Goal: Task Accomplishment & Management: Manage account settings

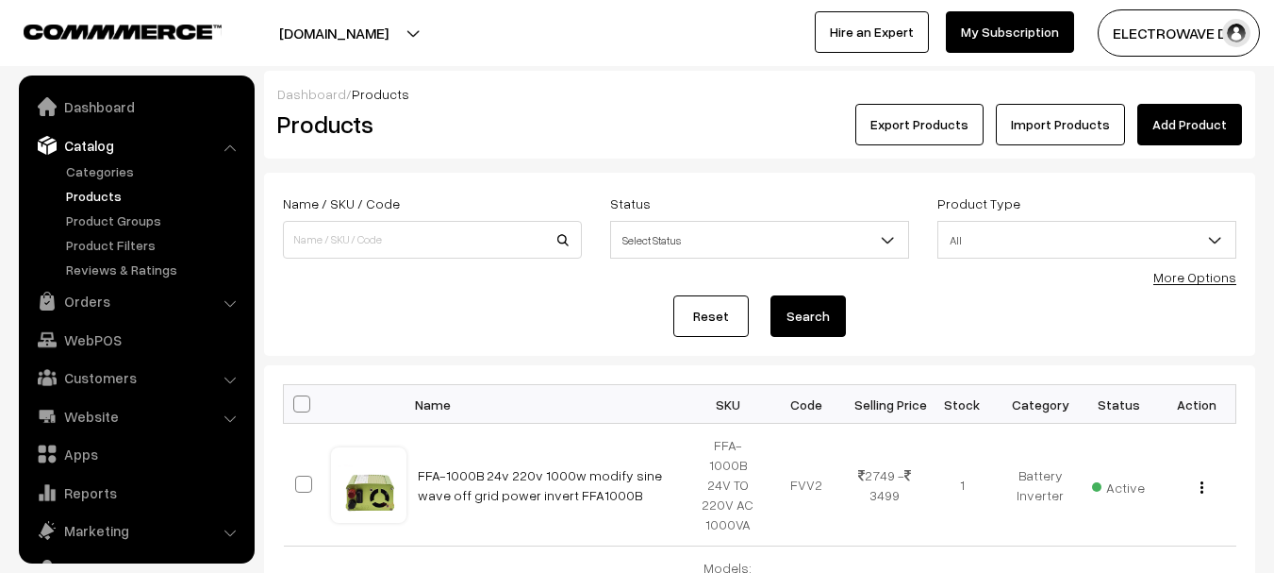
scroll to position [53, 0]
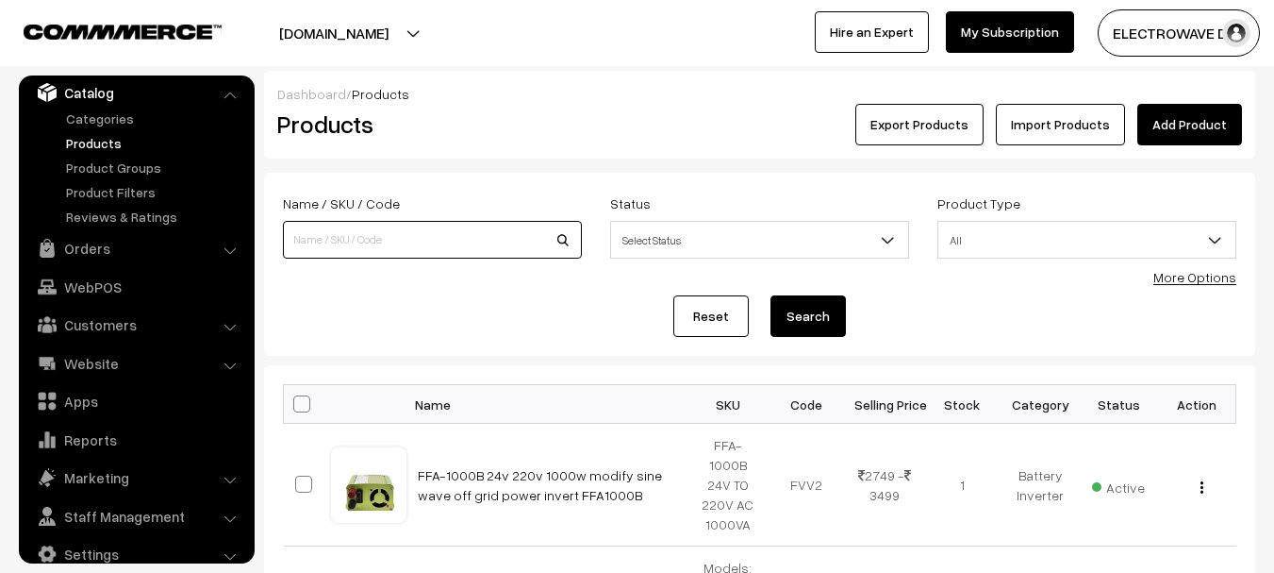
click at [420, 227] on input at bounding box center [432, 240] width 299 height 38
type input "572"
click at [771, 295] on button "Search" at bounding box center [808, 315] width 75 height 41
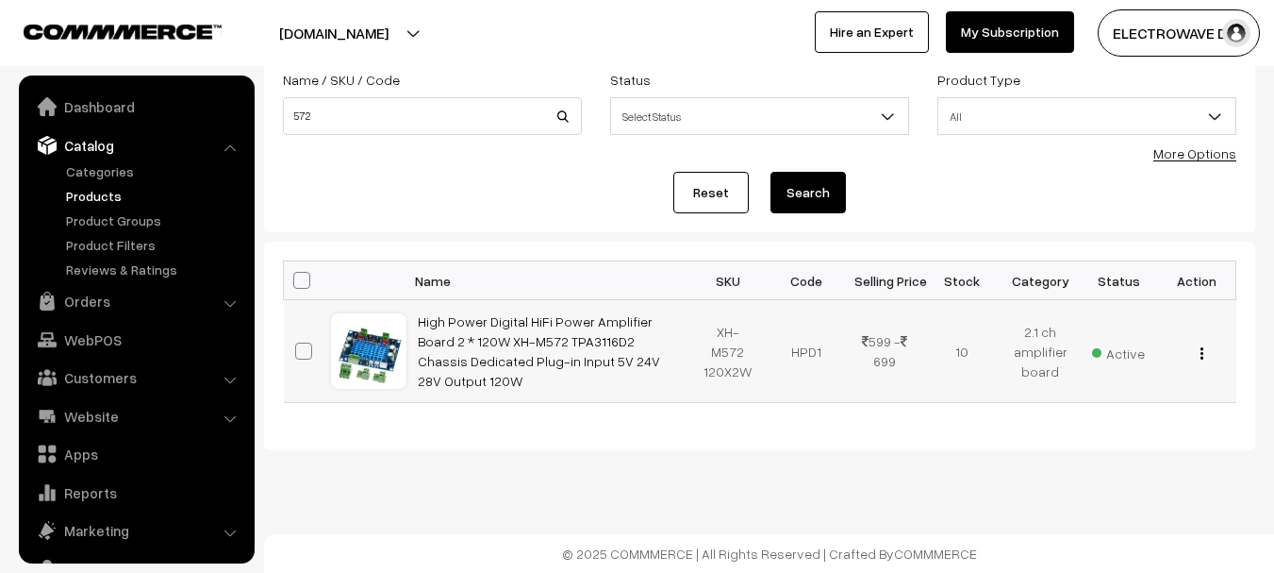
scroll to position [53, 0]
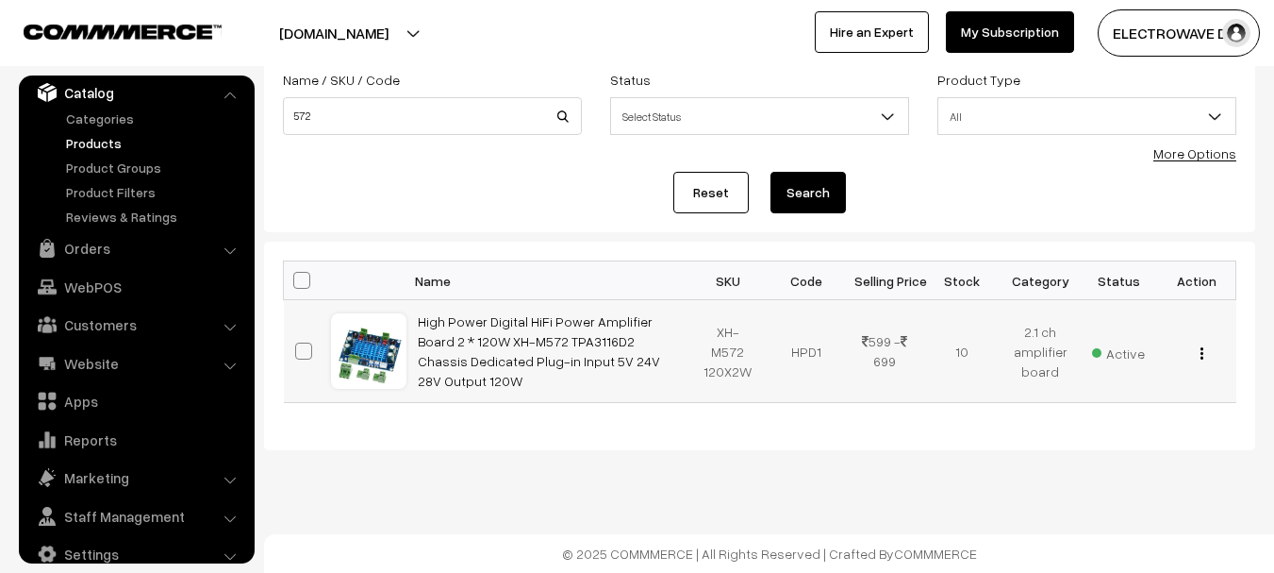
click at [1198, 357] on div "View Edit Delete" at bounding box center [1198, 351] width 56 height 20
click at [1201, 361] on td "View Edit Delete" at bounding box center [1197, 351] width 78 height 103
click at [1201, 357] on img "button" at bounding box center [1202, 353] width 3 height 12
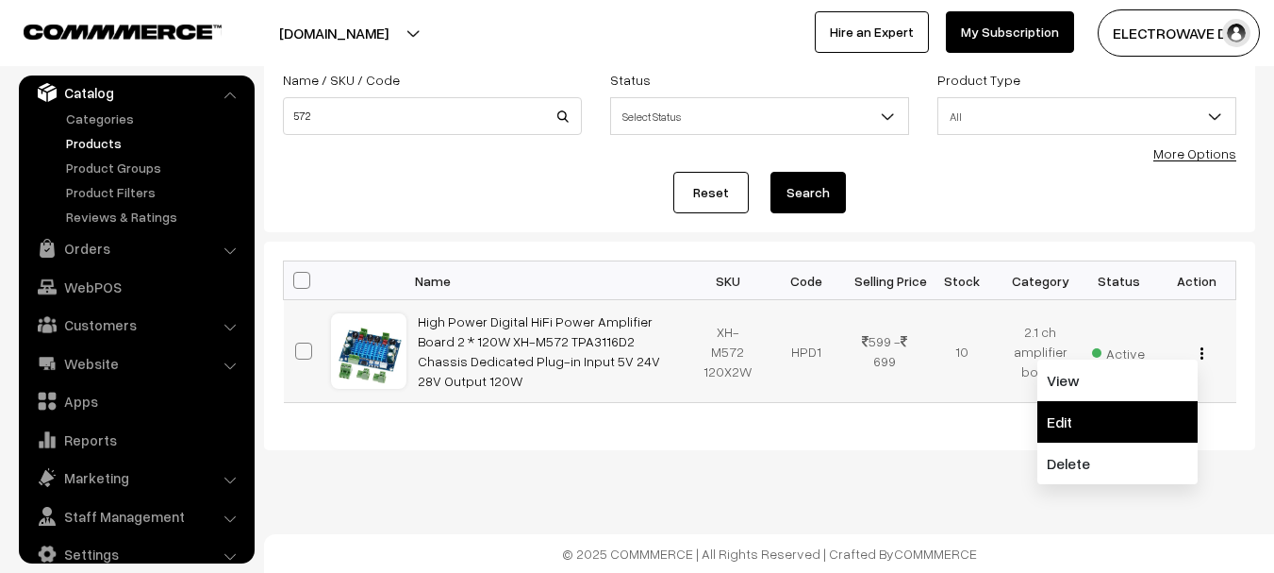
click at [1107, 419] on link "Edit" at bounding box center [1117, 421] width 160 height 41
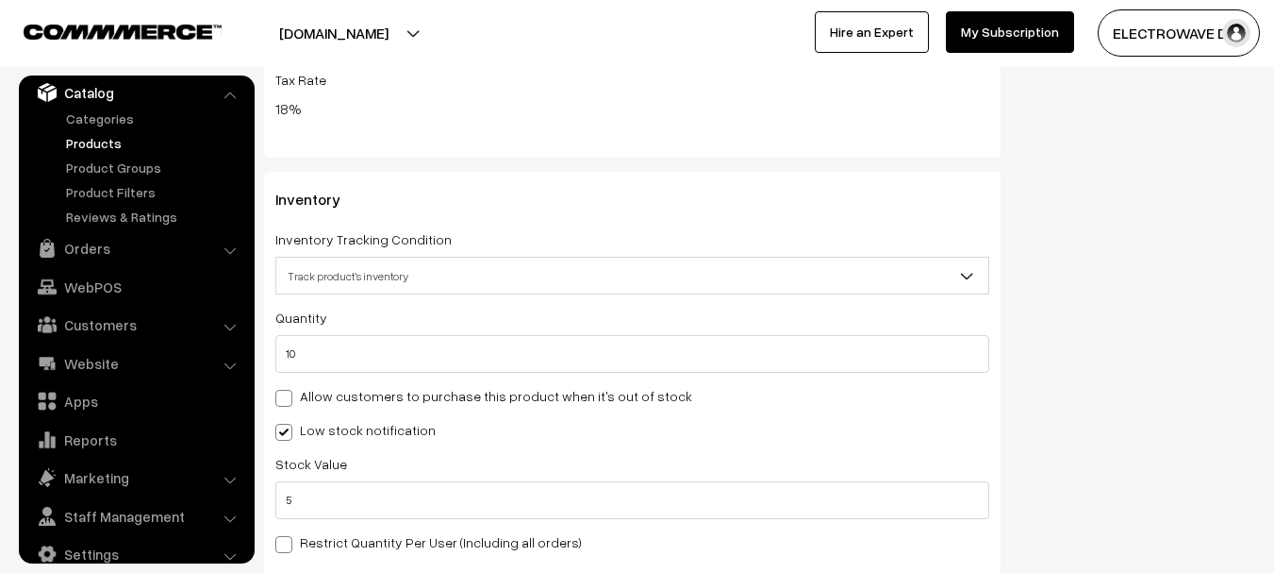
scroll to position [2581, 0]
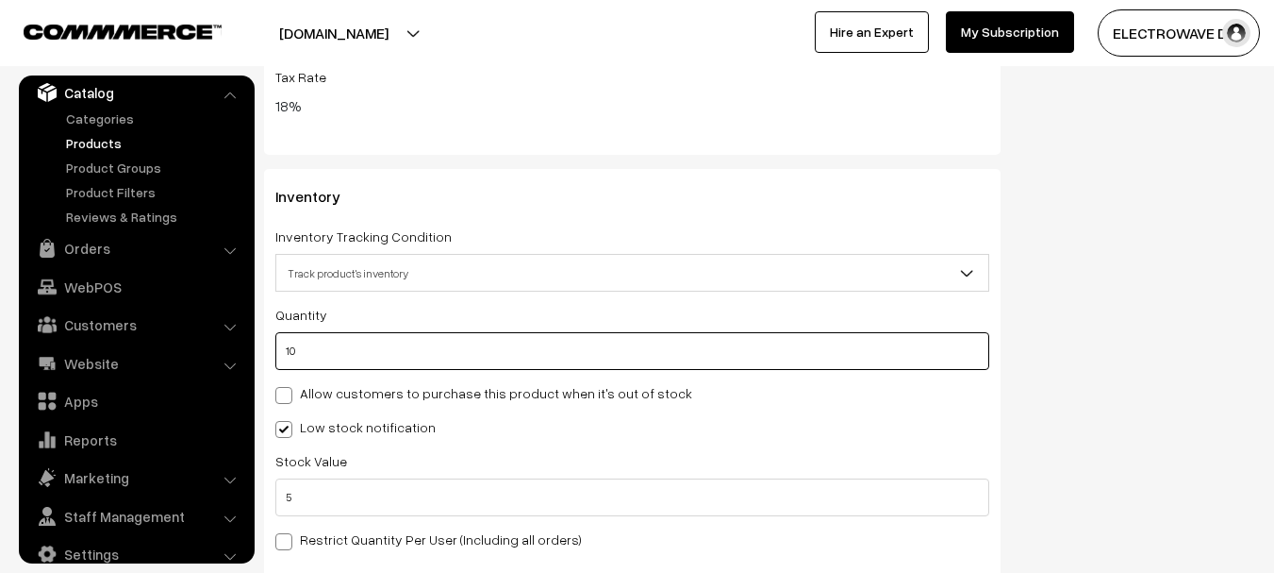
drag, startPoint x: 400, startPoint y: 345, endPoint x: 275, endPoint y: 348, distance: 124.5
click at [275, 348] on input "10" at bounding box center [632, 351] width 714 height 38
type input "0"
type input "10"
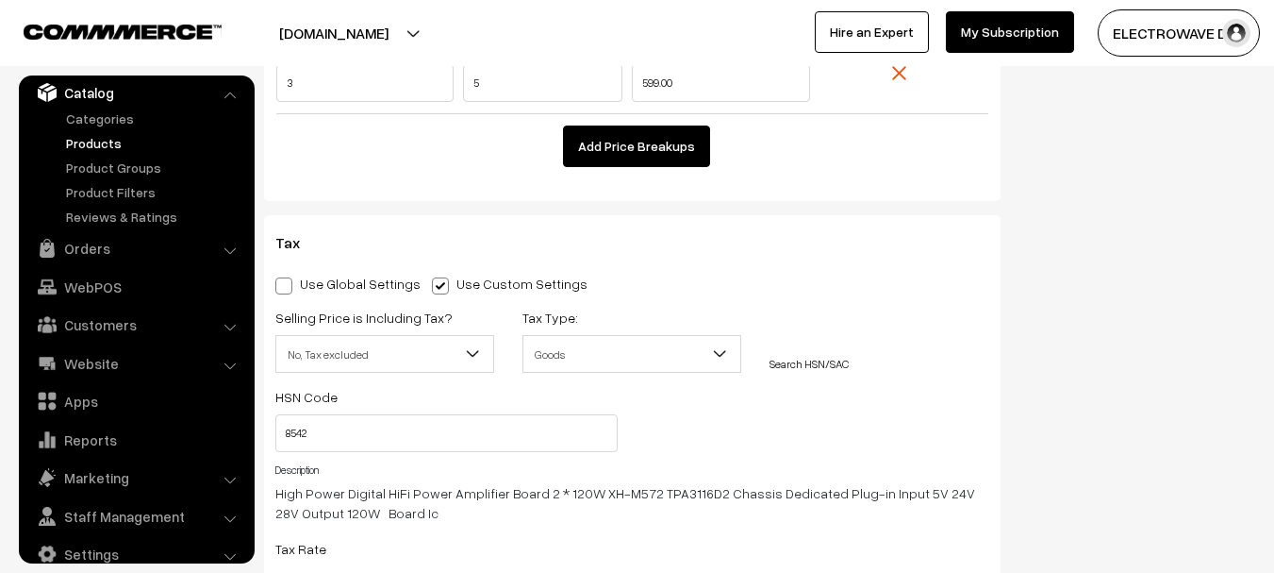
scroll to position [1638, 0]
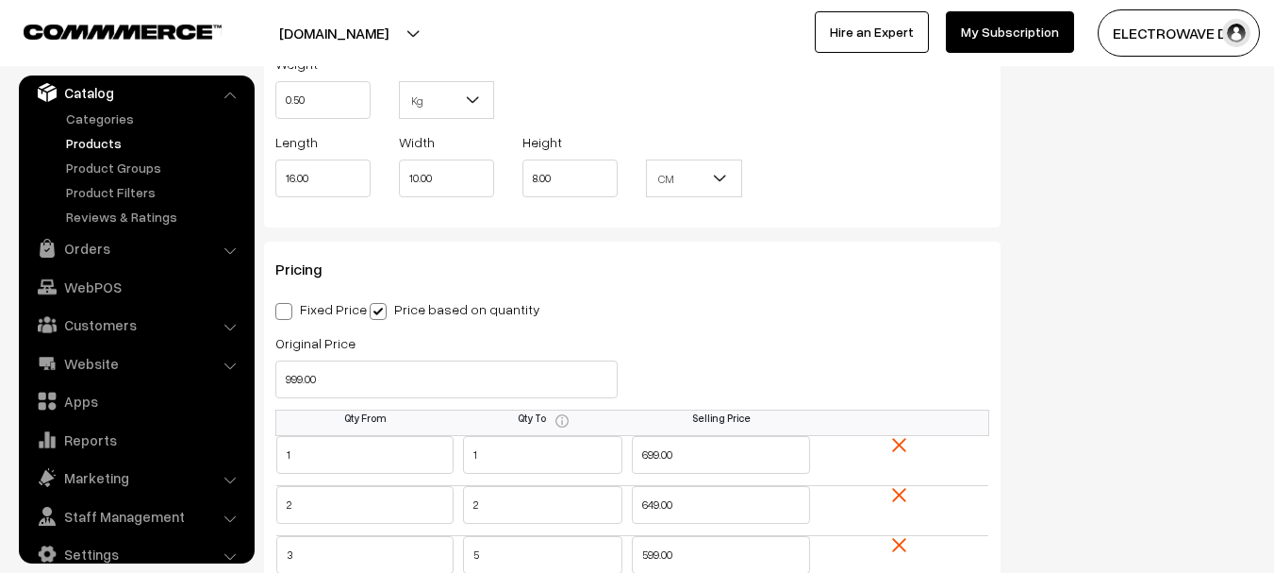
type input "0"
drag, startPoint x: 299, startPoint y: 358, endPoint x: 270, endPoint y: 363, distance: 29.6
click at [270, 363] on div "Original Price 999.00" at bounding box center [446, 370] width 371 height 78
drag, startPoint x: 324, startPoint y: 391, endPoint x: 249, endPoint y: 391, distance: 74.5
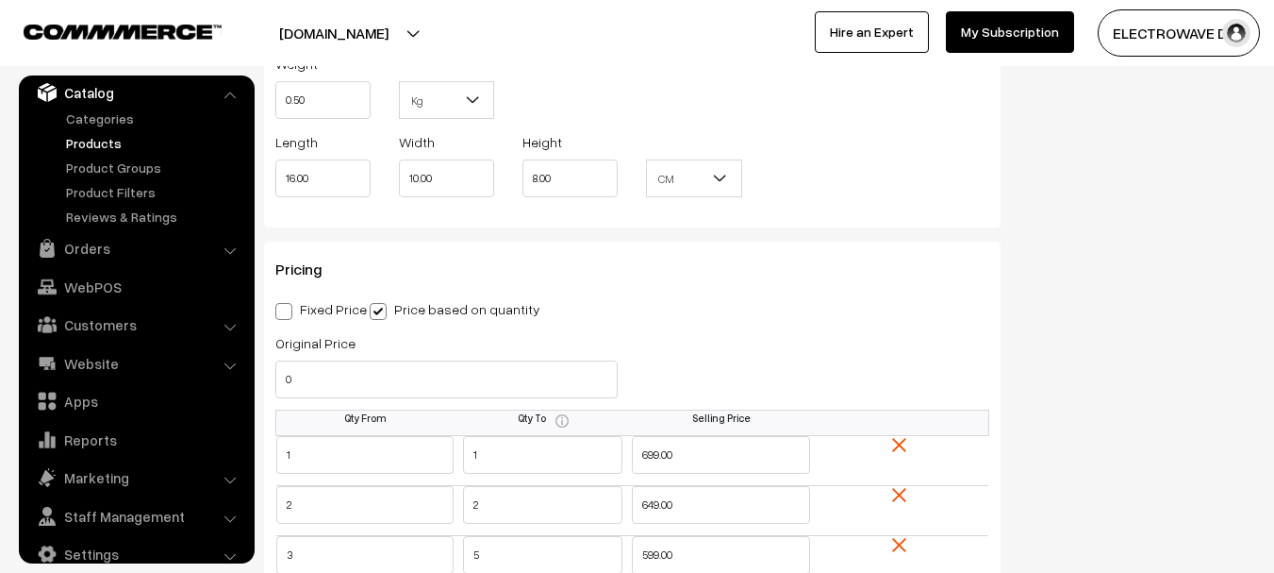
type input "0.00"
click at [739, 260] on h3 "Pricing" at bounding box center [632, 269] width 714 height 18
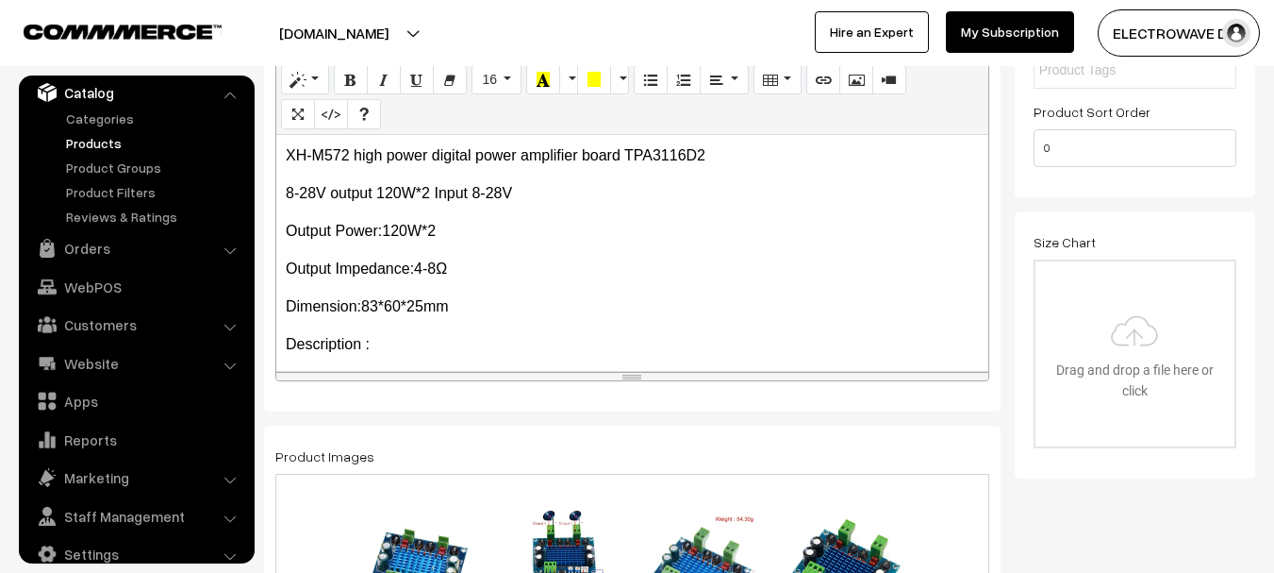
scroll to position [35, 0]
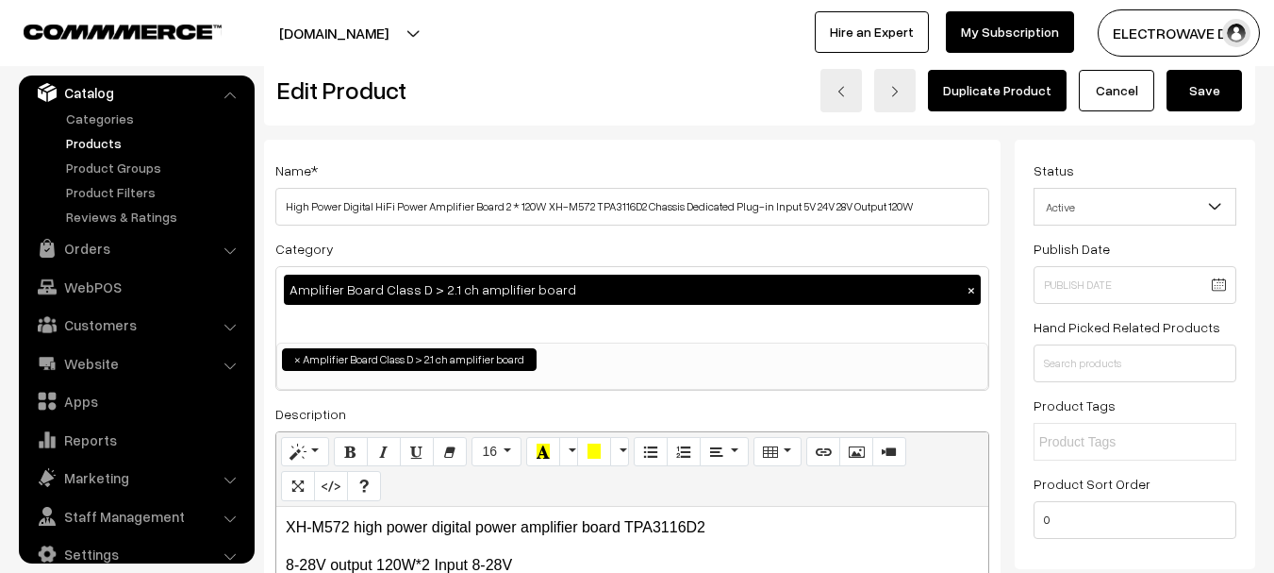
click at [1231, 98] on button "Save" at bounding box center [1204, 90] width 75 height 41
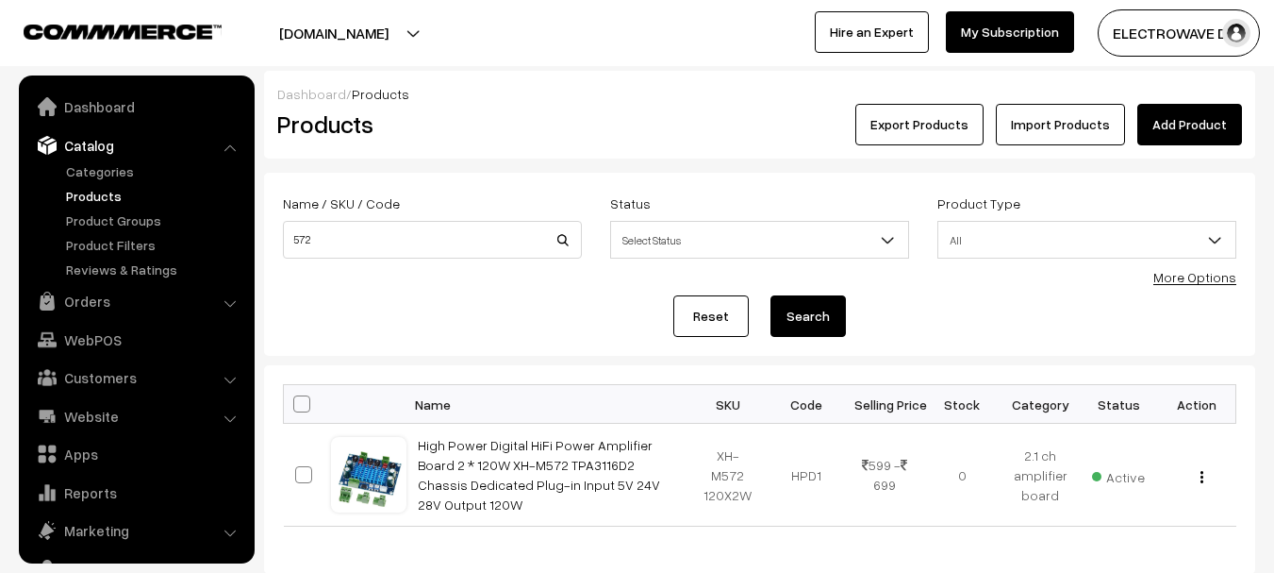
scroll to position [53, 0]
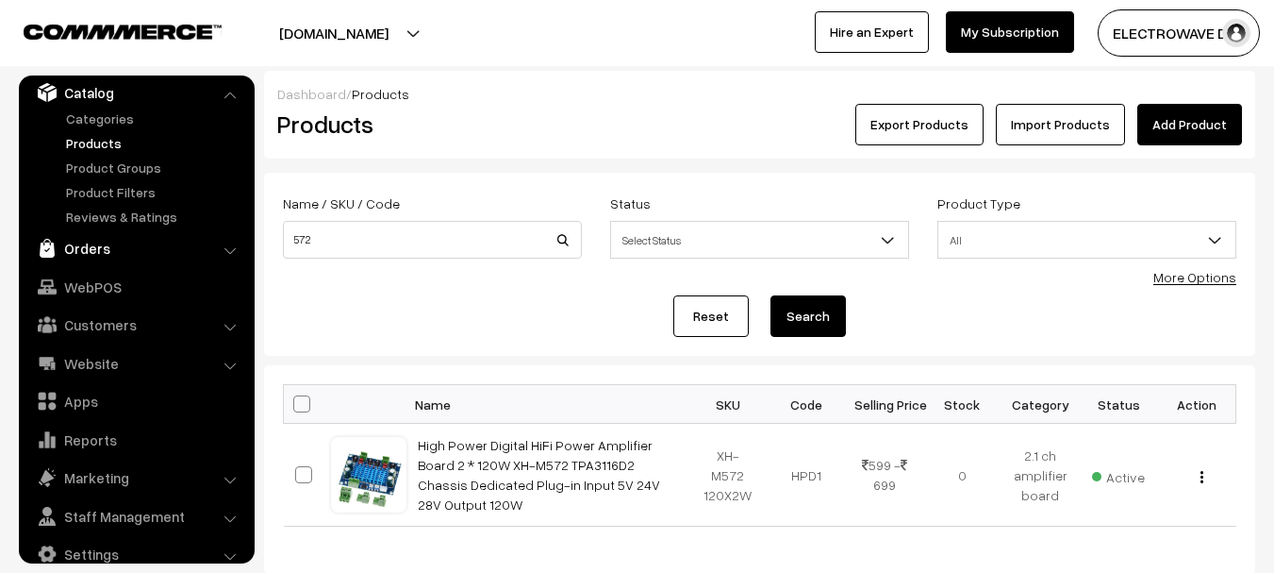
click at [87, 246] on link "Orders" at bounding box center [136, 248] width 224 height 34
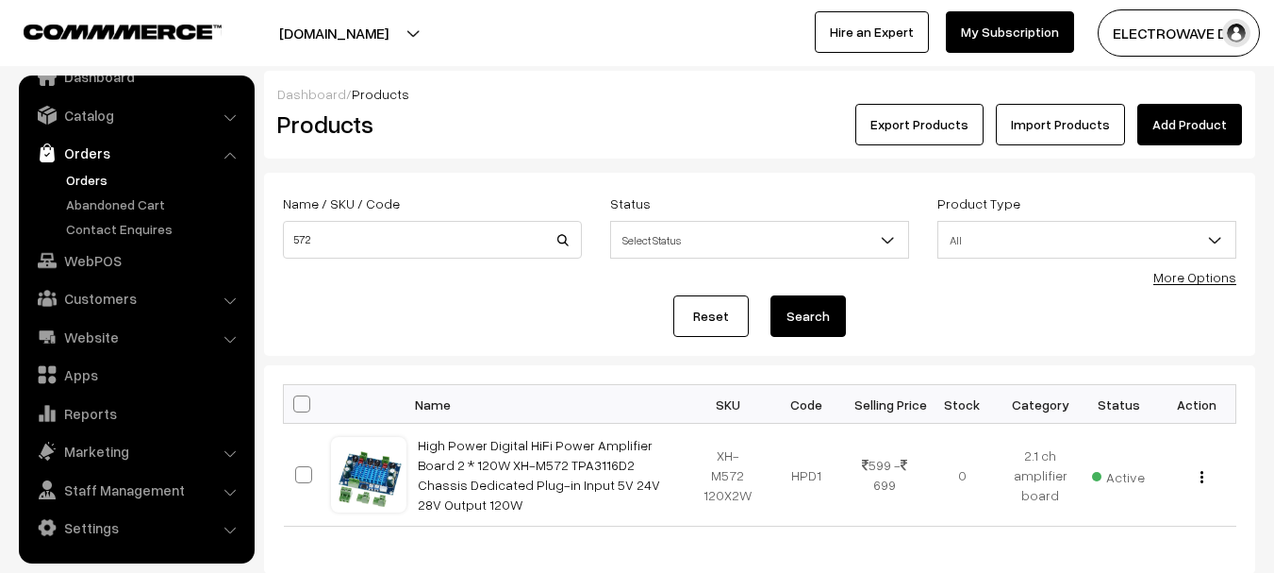
click at [98, 174] on link "Orders" at bounding box center [154, 180] width 187 height 20
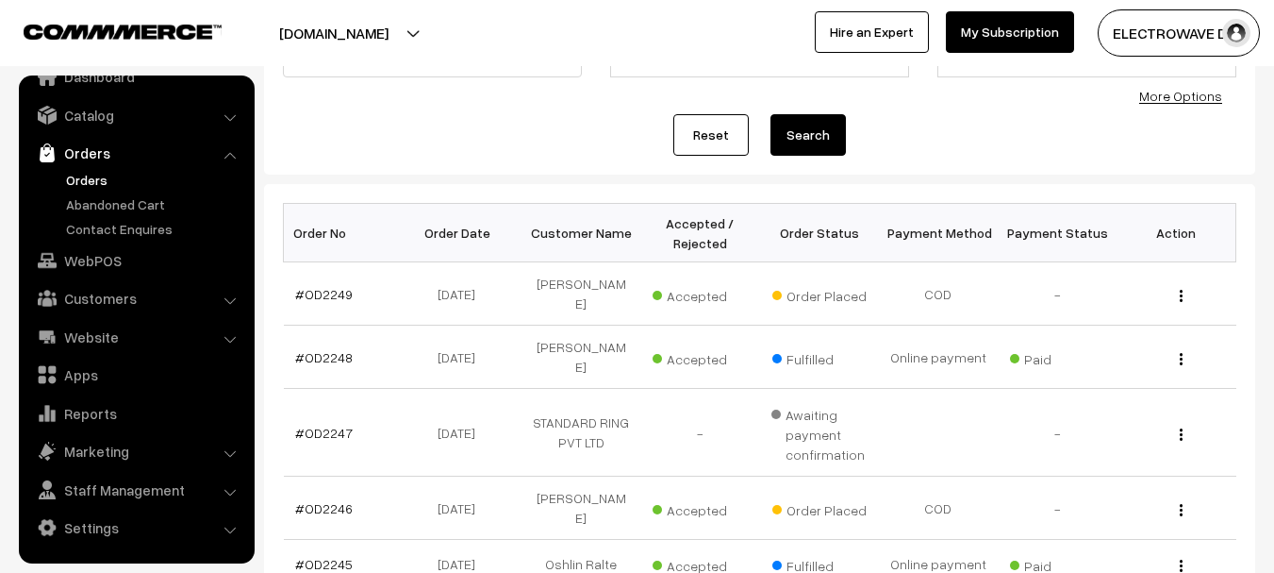
scroll to position [189, 0]
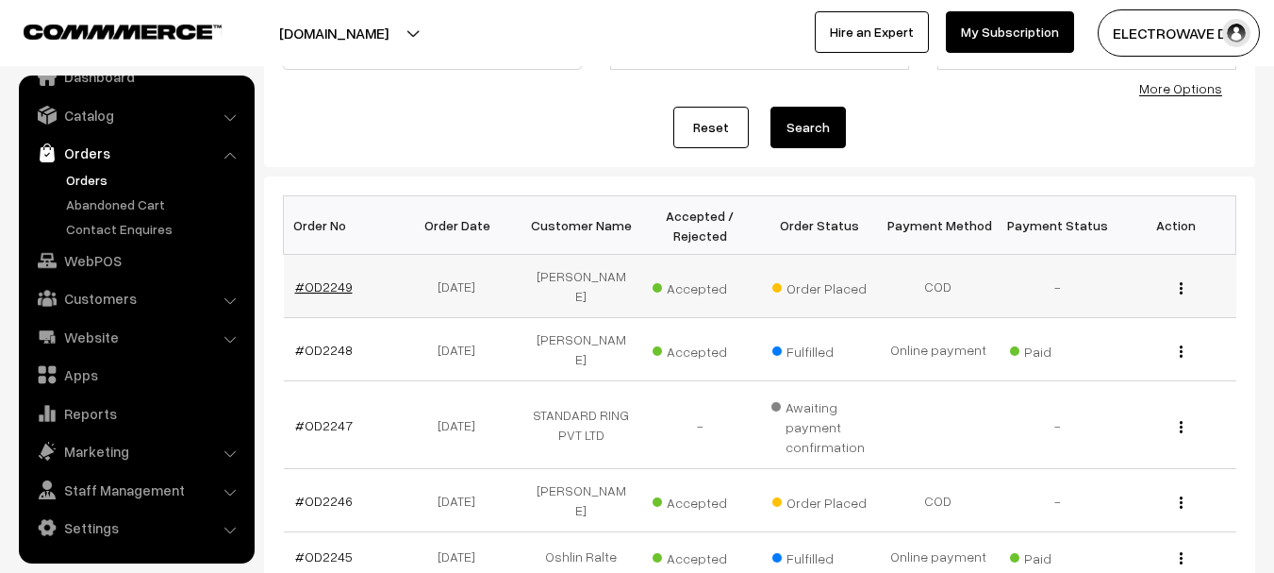
click at [312, 278] on link "#OD2249" at bounding box center [324, 286] width 58 height 16
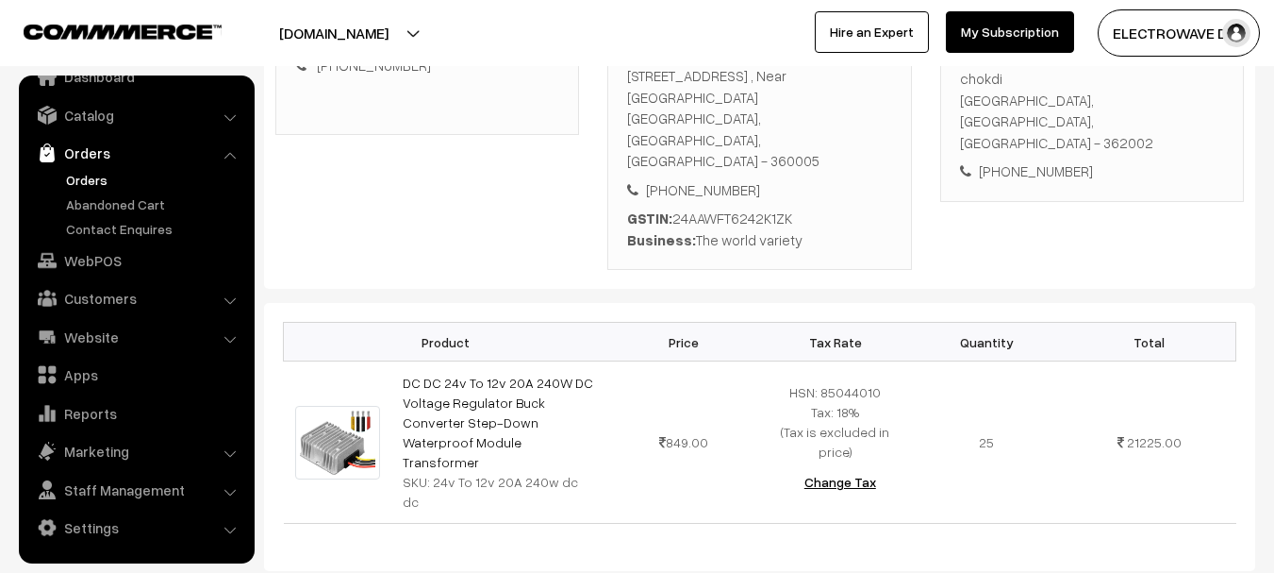
scroll to position [189, 0]
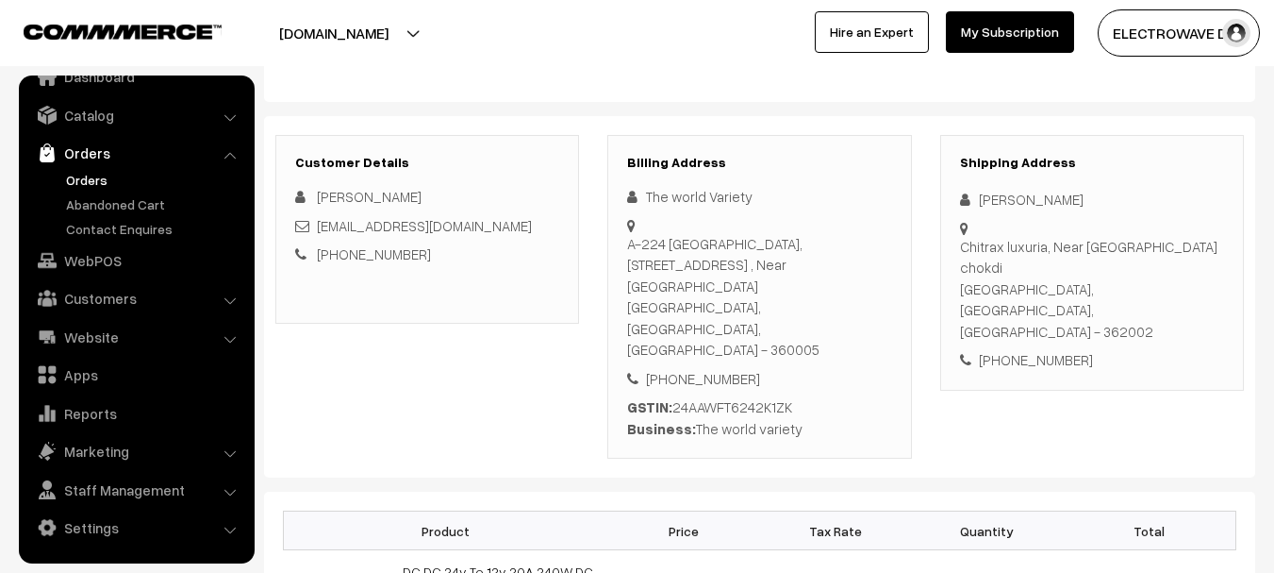
drag, startPoint x: 695, startPoint y: 358, endPoint x: 796, endPoint y: 298, distance: 117.6
click at [796, 298] on div "The world Variety [STREET_ADDRESS] [PHONE_NUMBER] GSTIN:" at bounding box center [759, 312] width 264 height 253
click at [387, 34] on button "[DOMAIN_NAME]" at bounding box center [333, 32] width 241 height 47
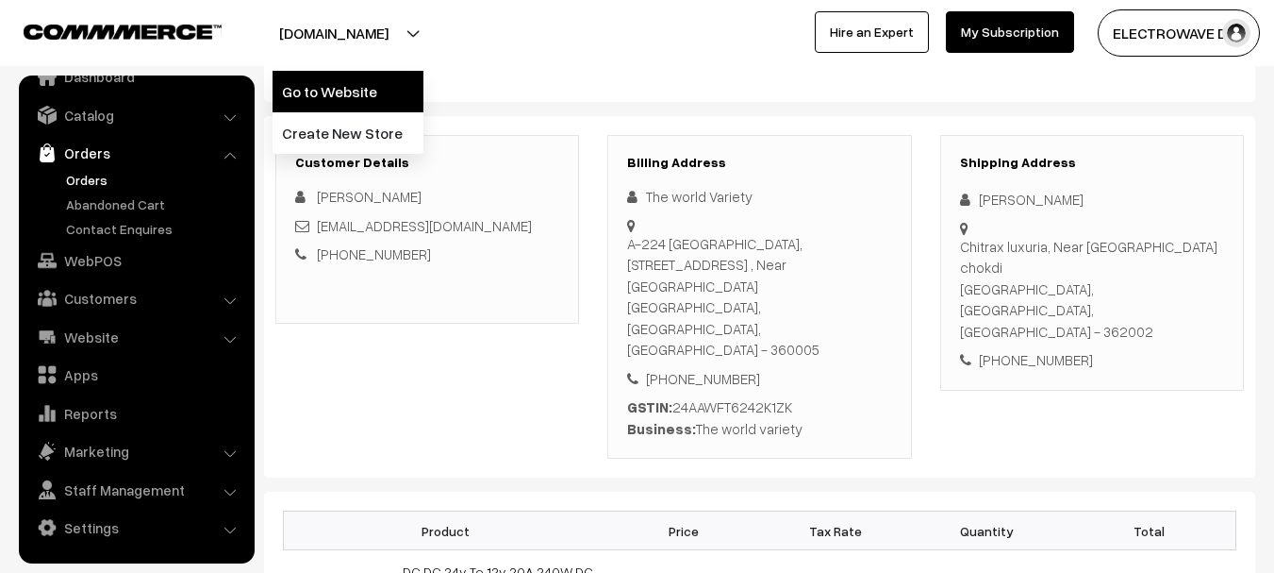
click at [371, 78] on link "Go to Website" at bounding box center [348, 91] width 151 height 41
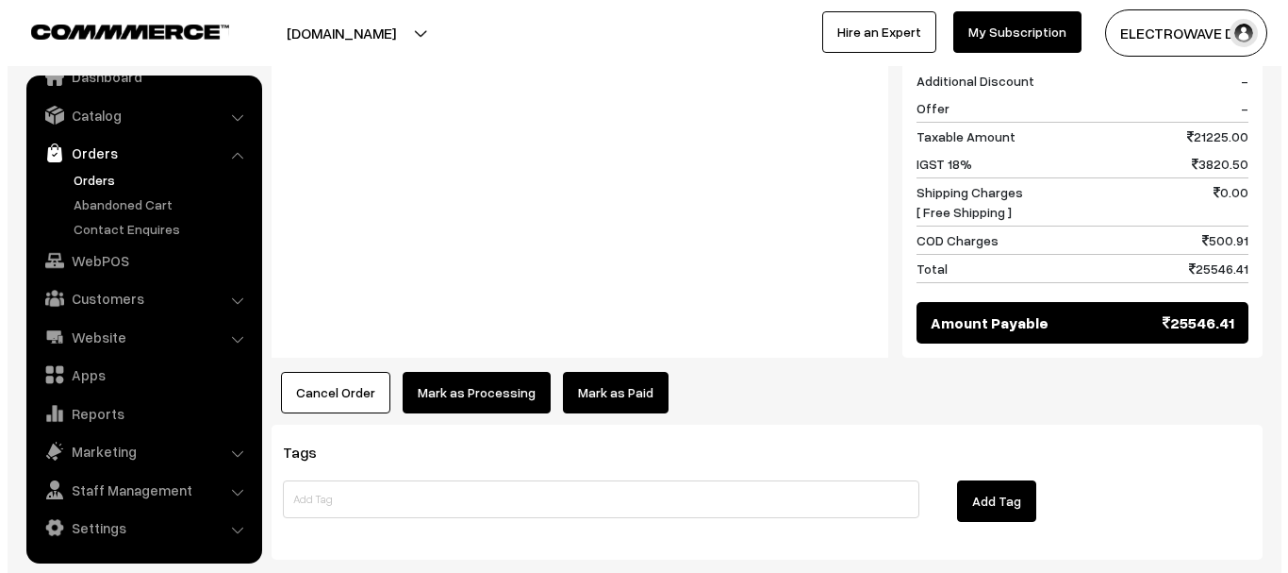
scroll to position [1000, 0]
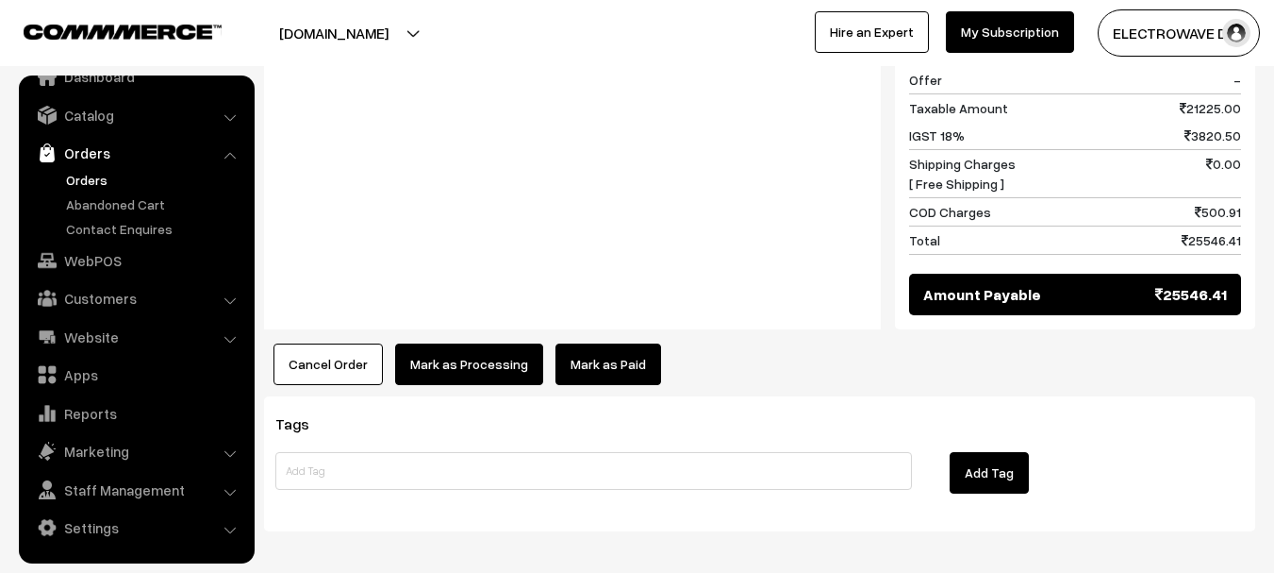
click at [459, 343] on button "Mark as Processing" at bounding box center [469, 363] width 148 height 41
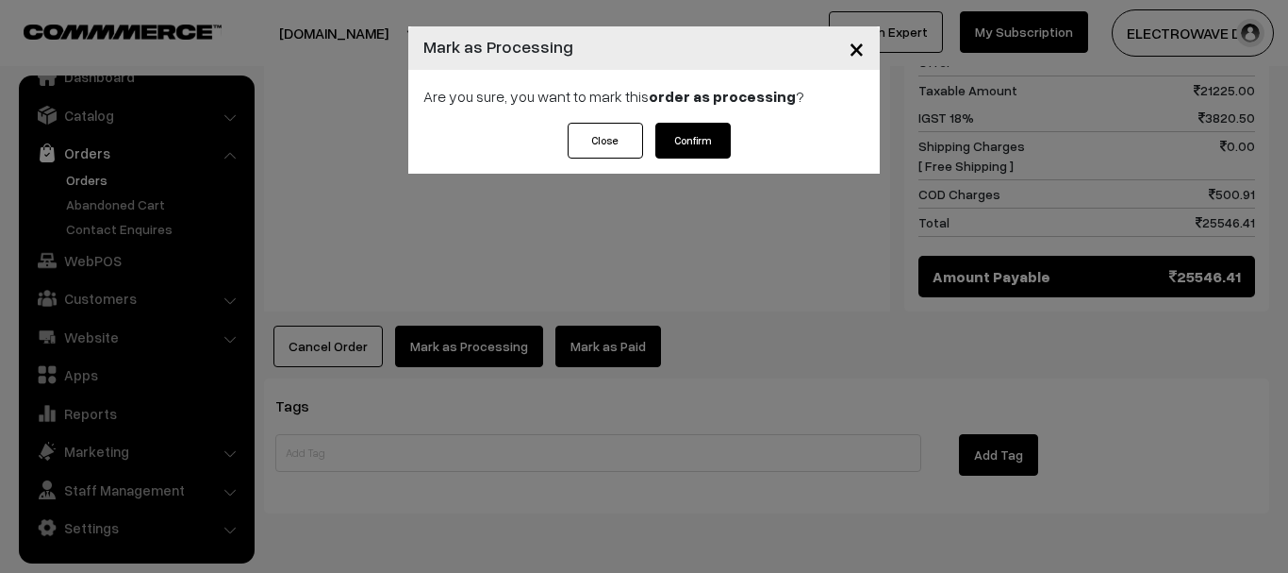
click at [677, 132] on button "Confirm" at bounding box center [693, 141] width 75 height 36
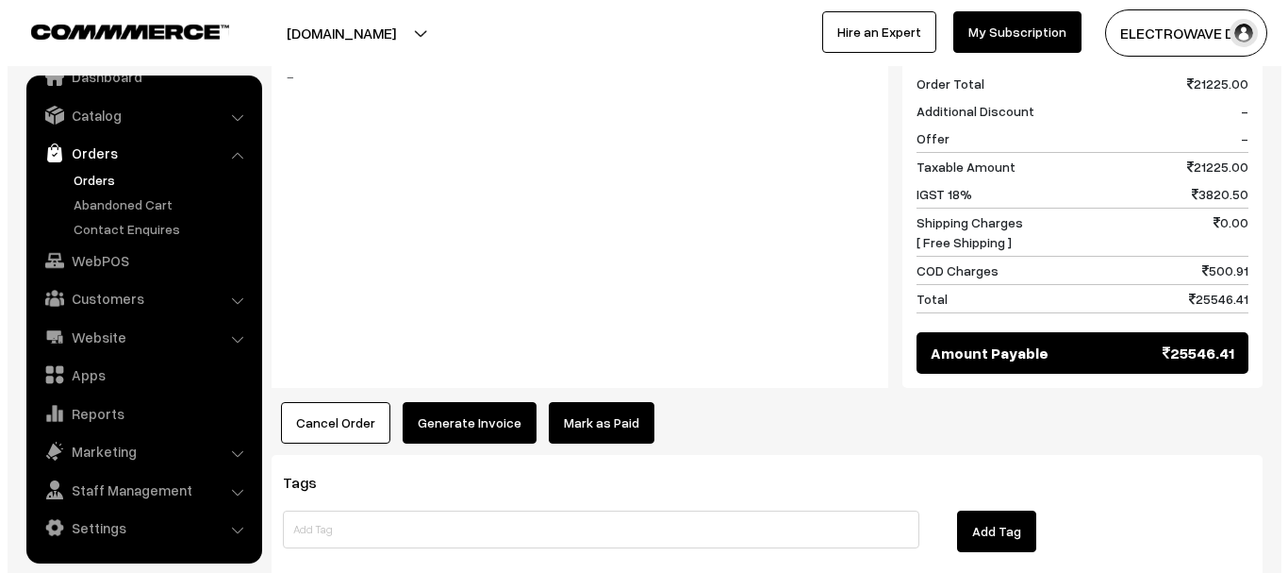
scroll to position [943, 0]
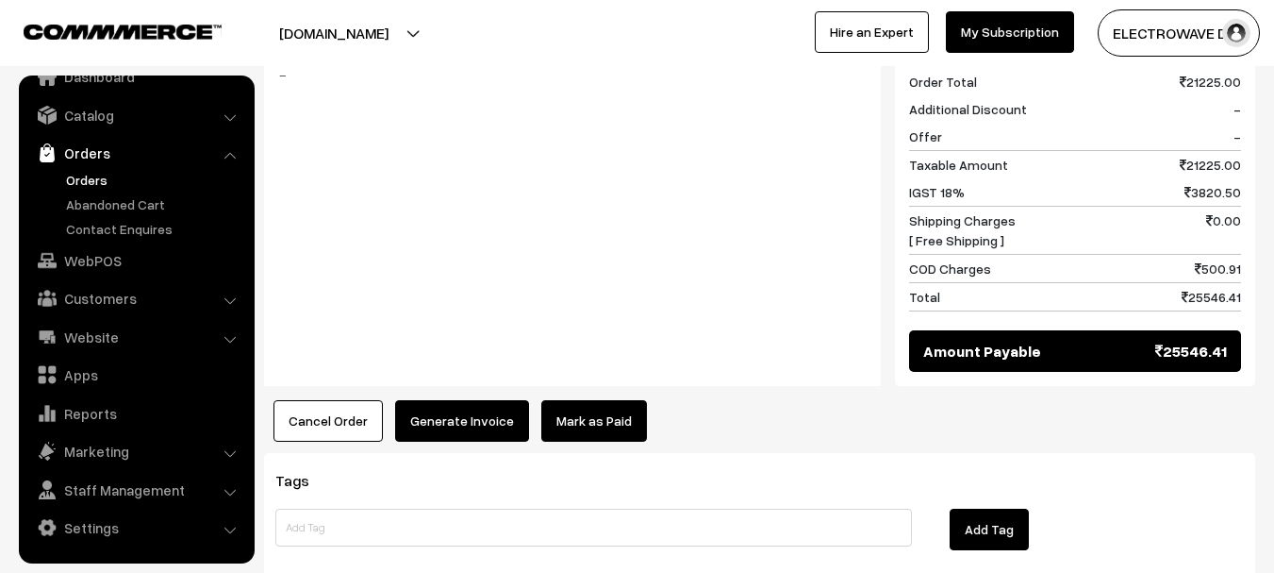
click at [445, 400] on button "Generate Invoice" at bounding box center [462, 420] width 134 height 41
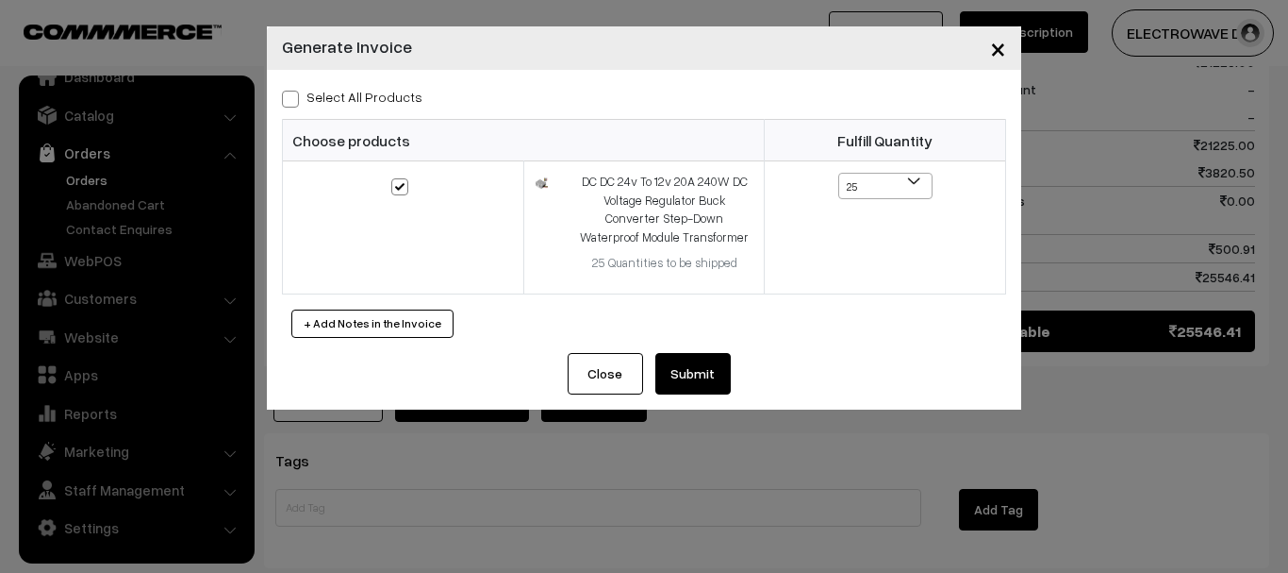
click at [724, 356] on button "Submit" at bounding box center [693, 373] width 75 height 41
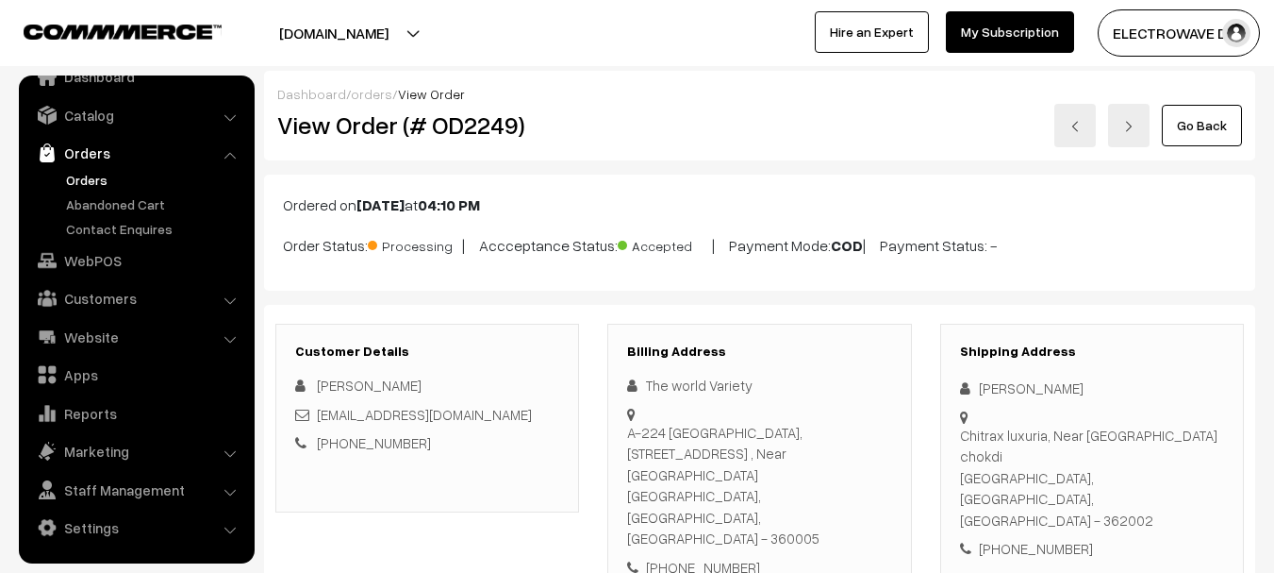
click at [83, 177] on link "Orders" at bounding box center [154, 180] width 187 height 20
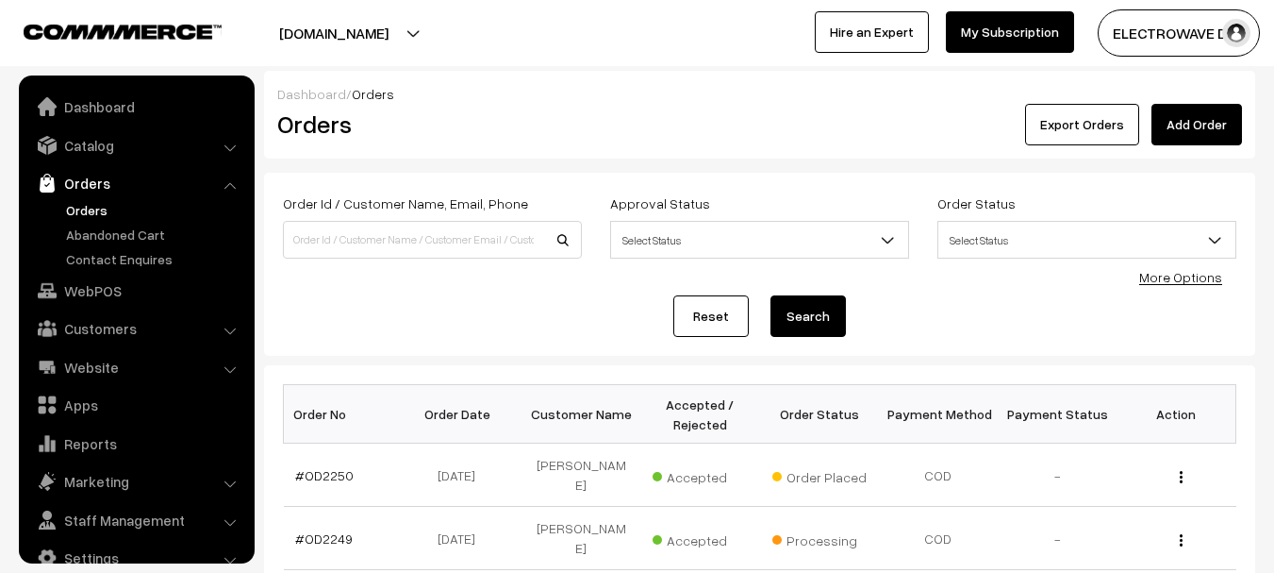
scroll to position [30, 0]
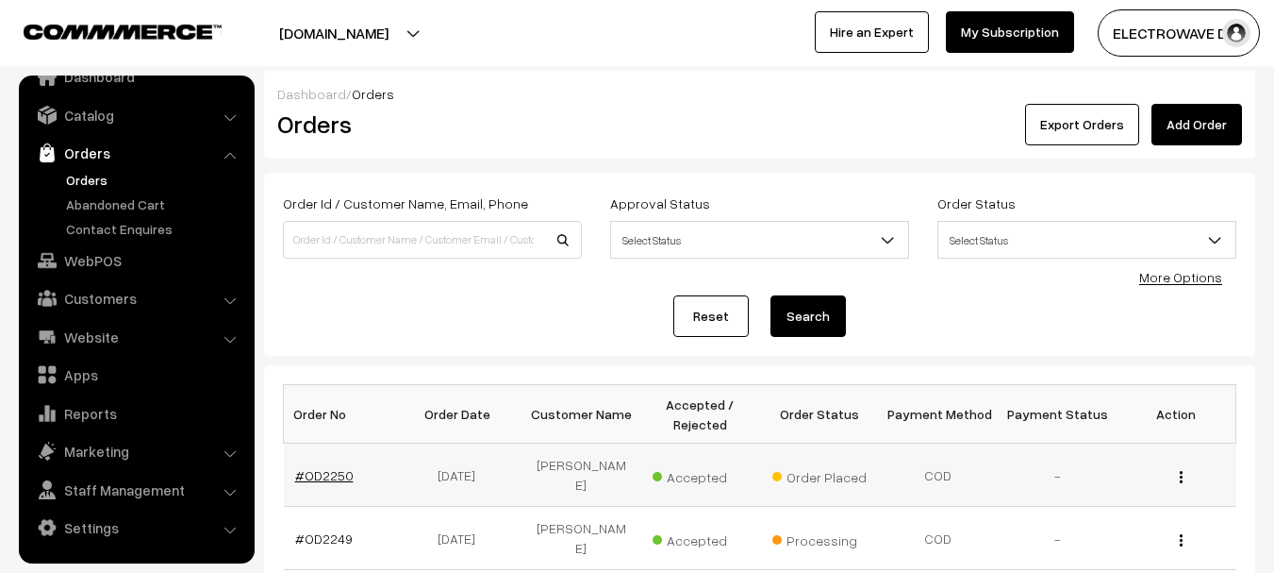
click at [309, 467] on link "#OD2250" at bounding box center [324, 475] width 58 height 16
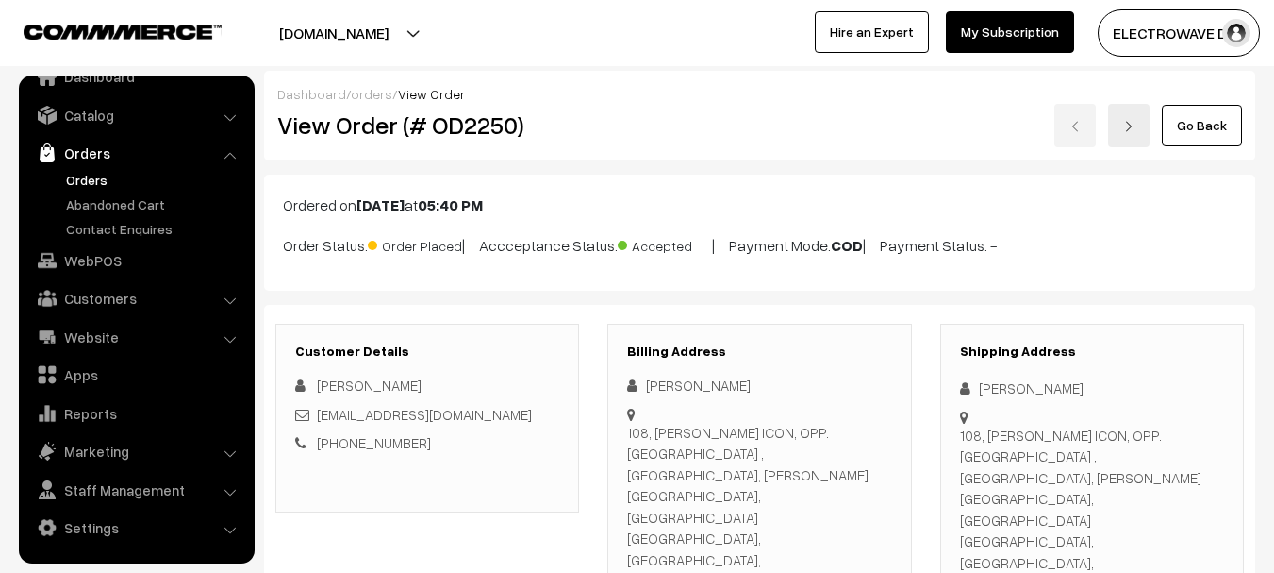
click at [92, 175] on link "Orders" at bounding box center [154, 180] width 187 height 20
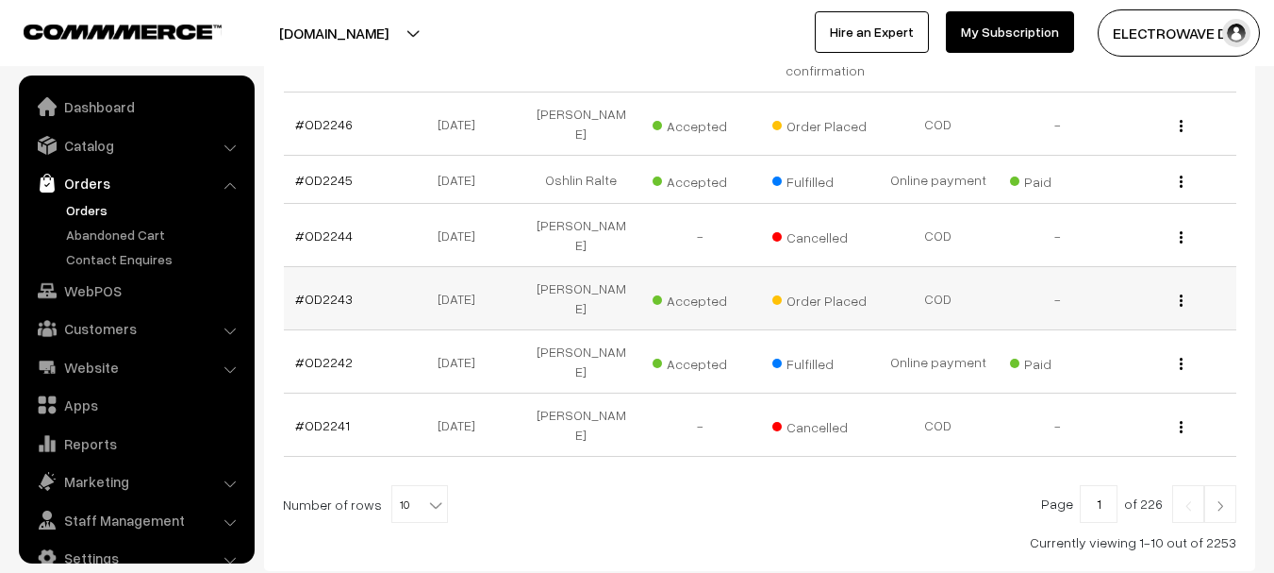
scroll to position [30, 0]
